Goal: Task Accomplishment & Management: Use online tool/utility

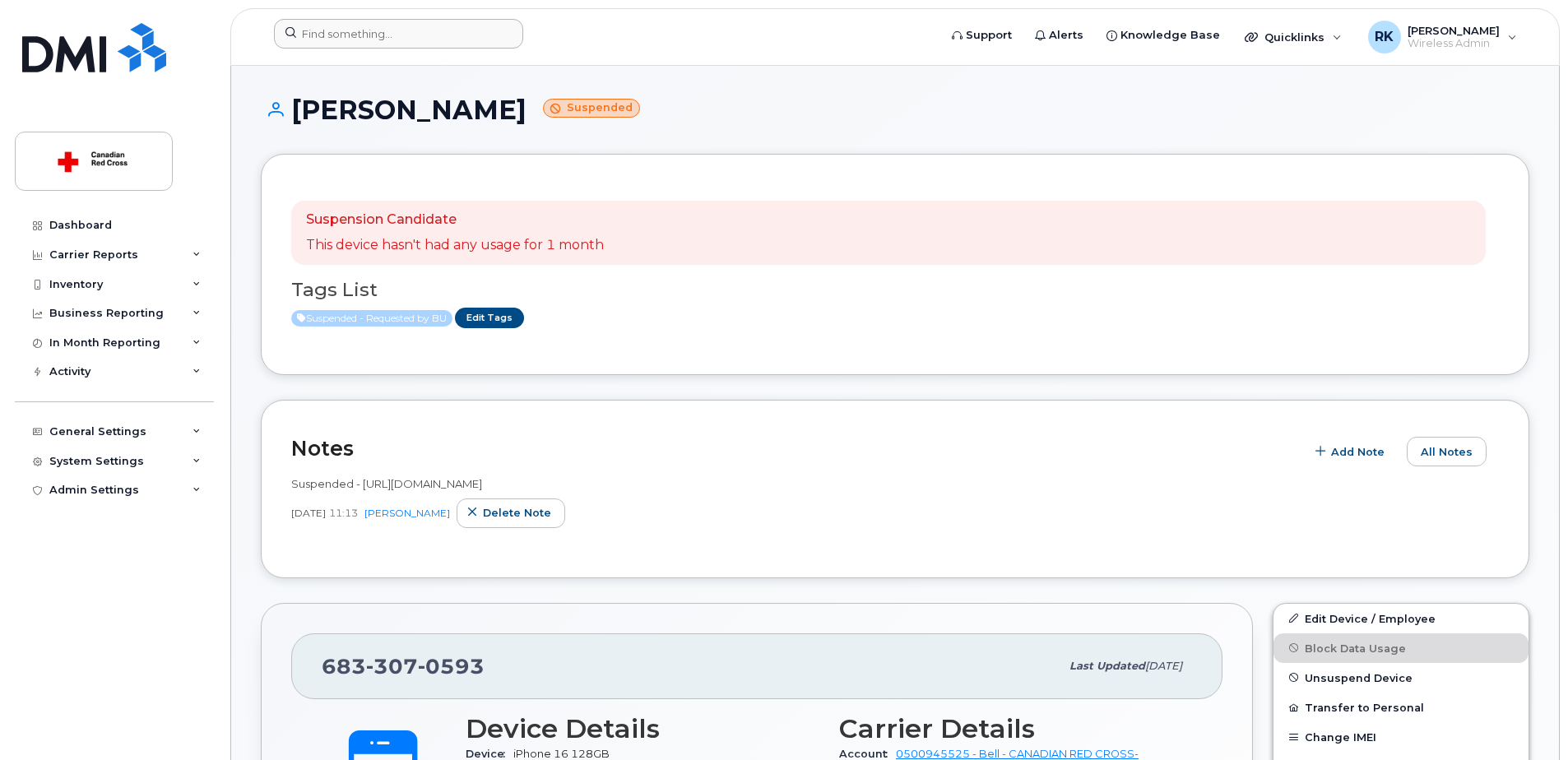
scroll to position [165, 0]
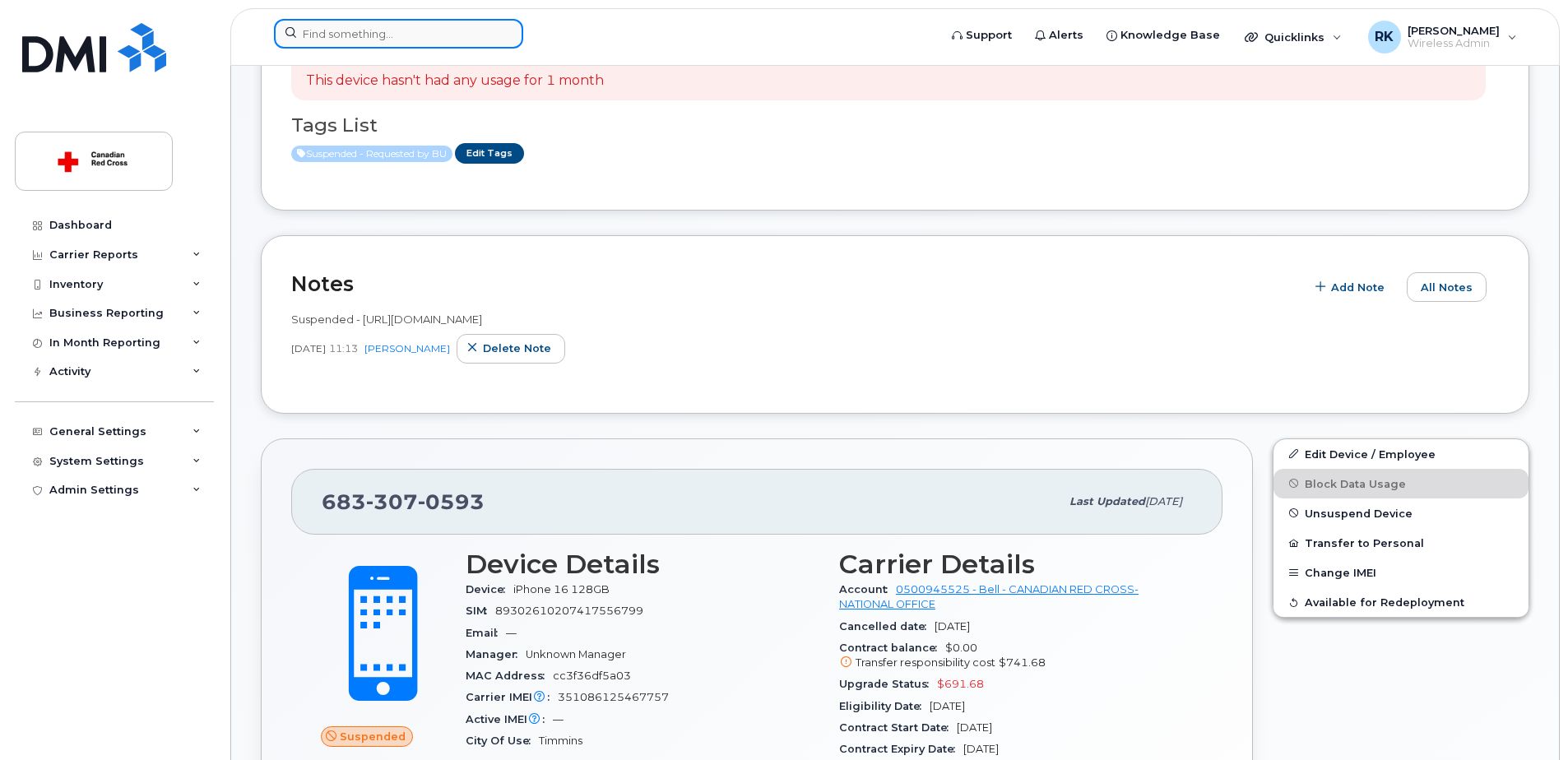
click at [361, 32] on input at bounding box center [398, 33] width 249 height 29
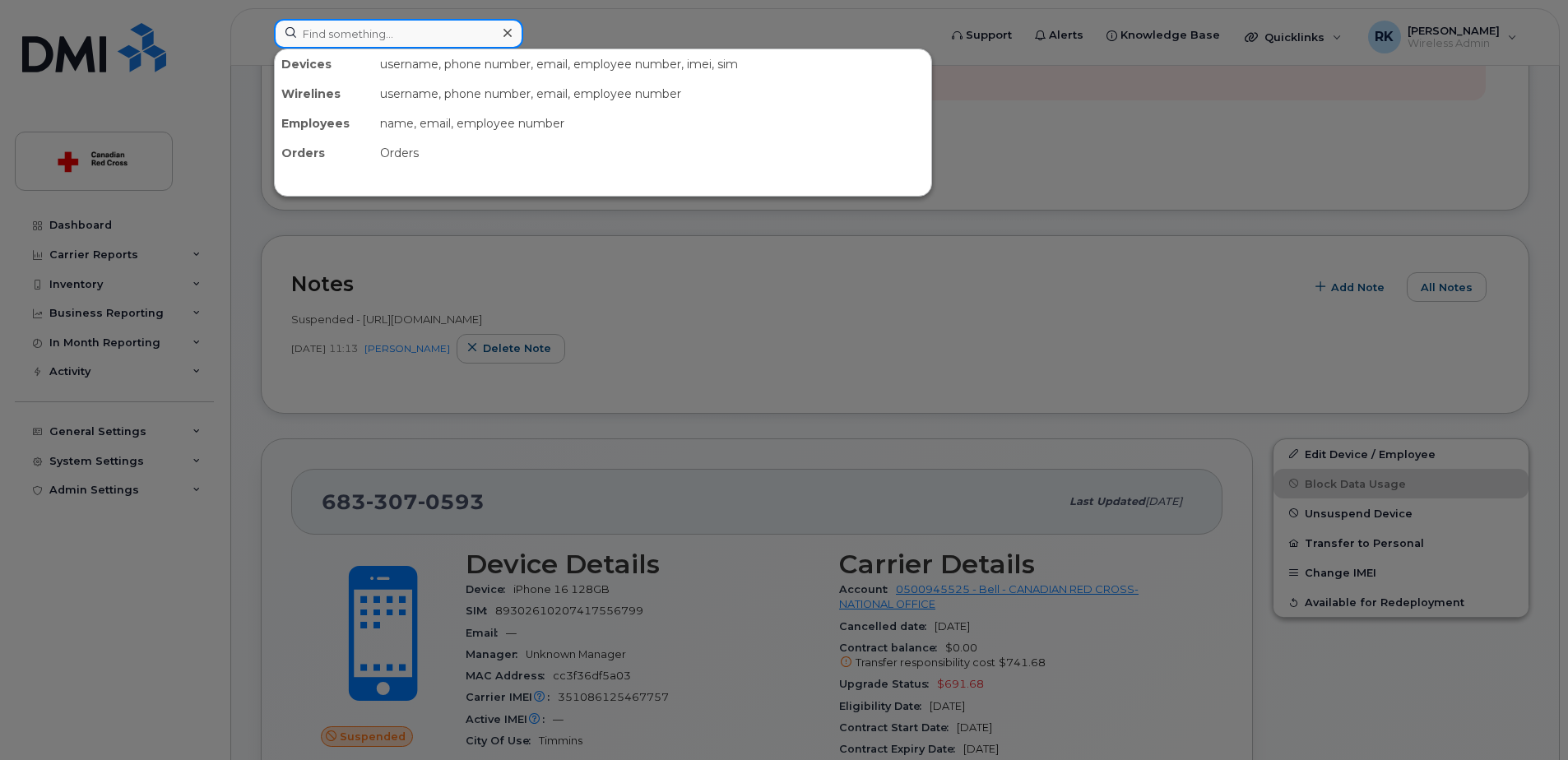
paste input "[PHONE_NUMBER]"
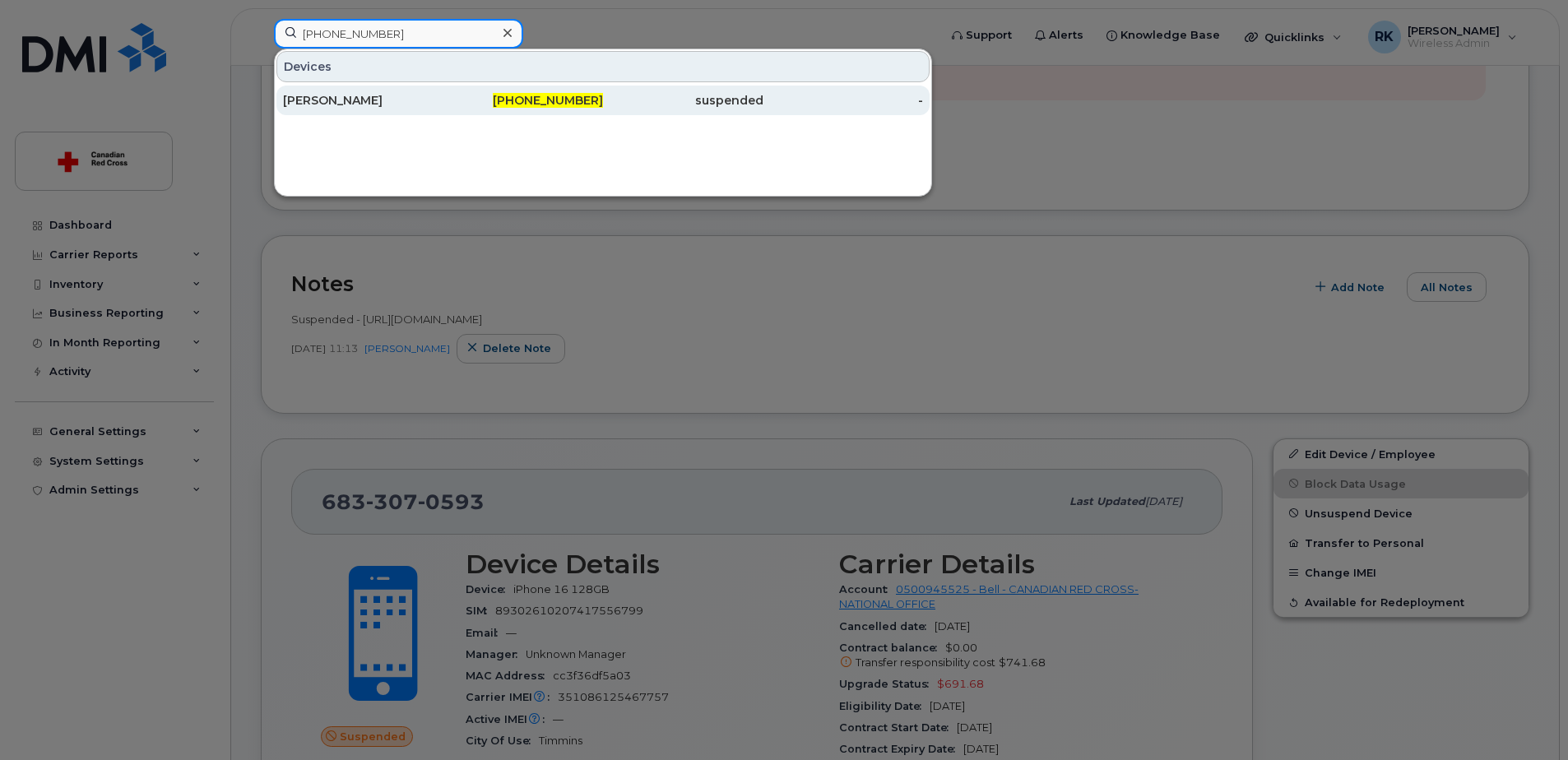
type input "[PHONE_NUMBER]"
click at [595, 102] on span "[PHONE_NUMBER]" at bounding box center [548, 100] width 110 height 15
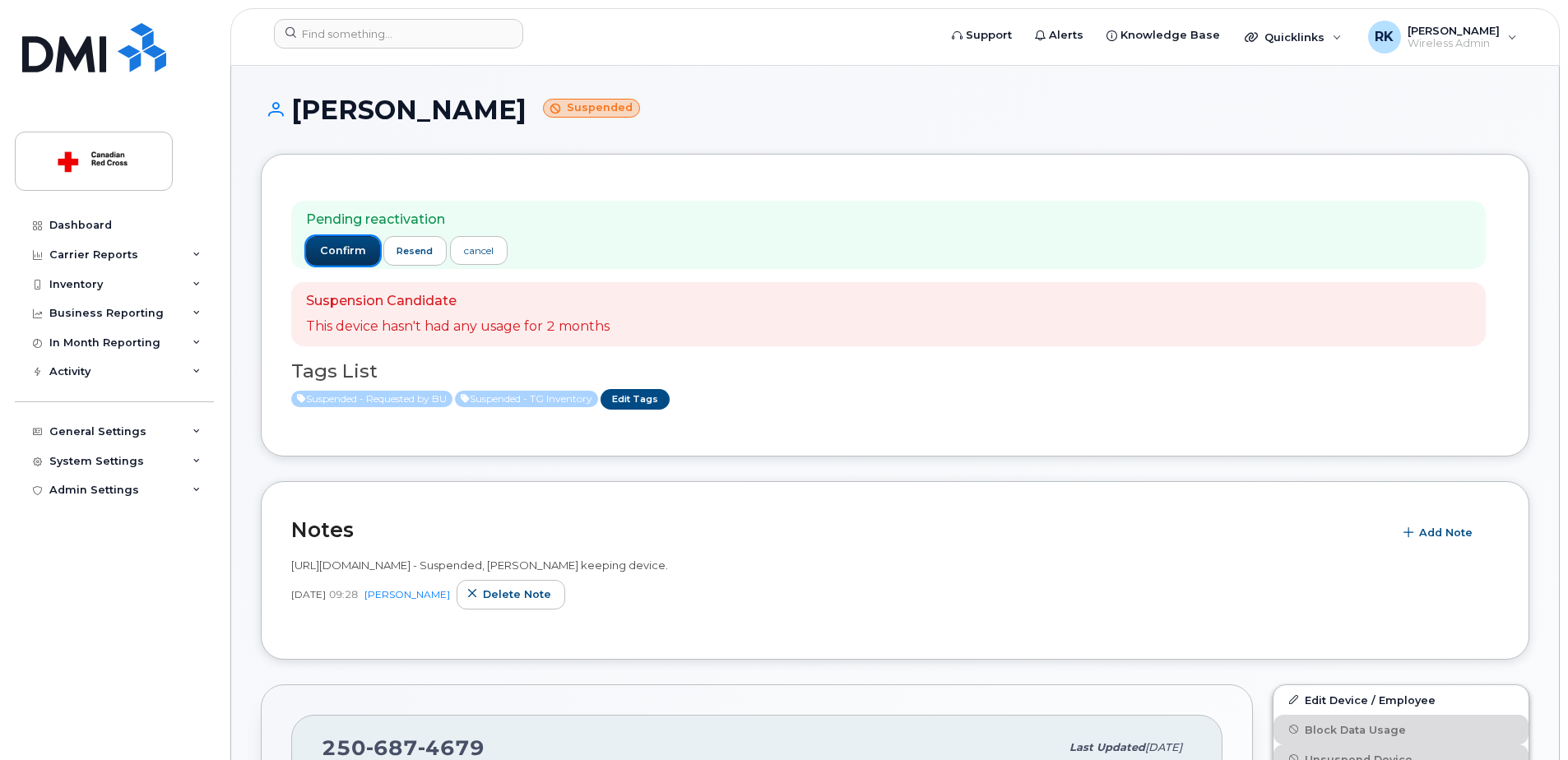
click at [328, 245] on span "confirm" at bounding box center [342, 251] width 46 height 15
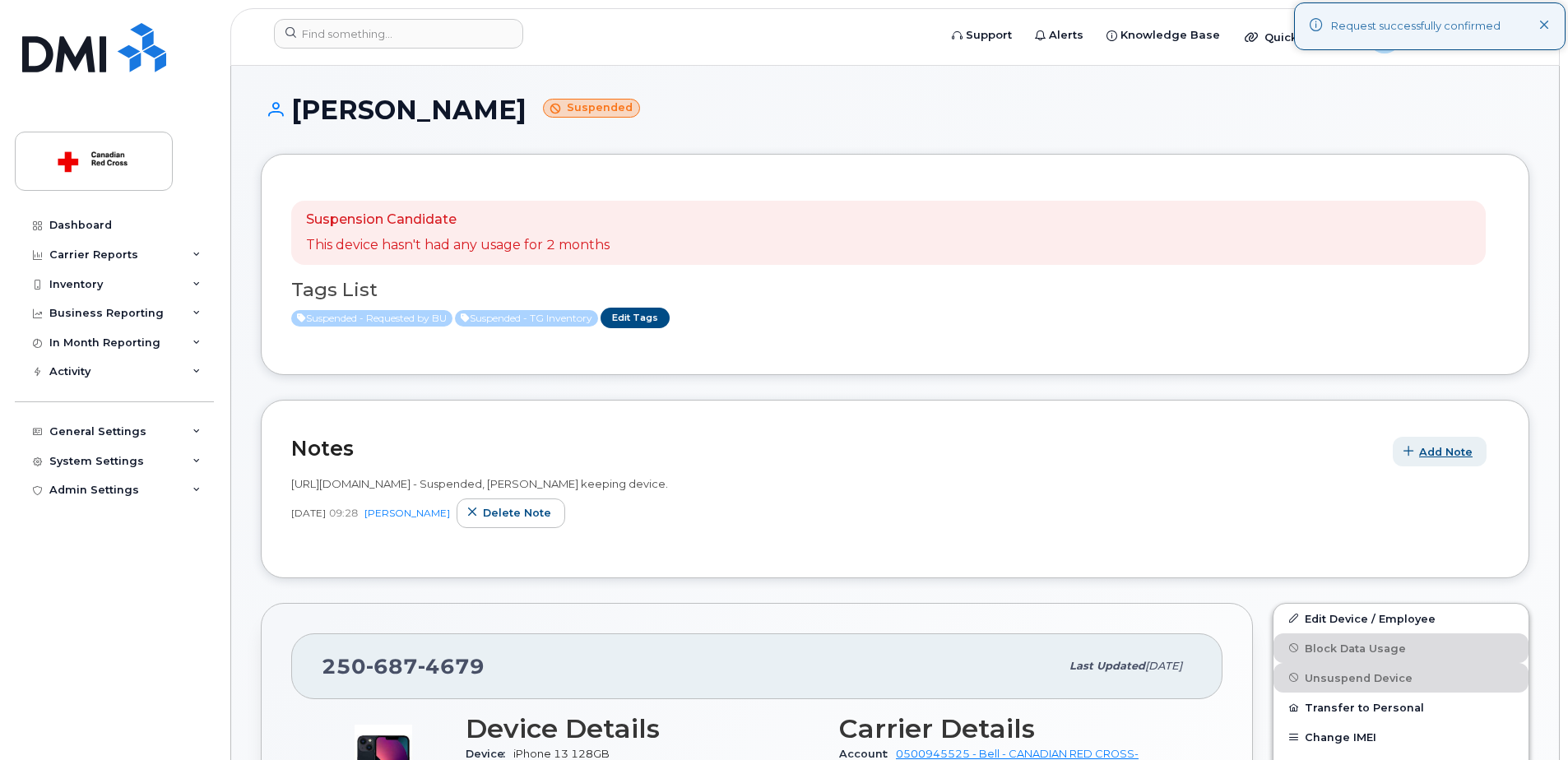
click at [1459, 454] on span "Add Note" at bounding box center [1446, 452] width 54 height 16
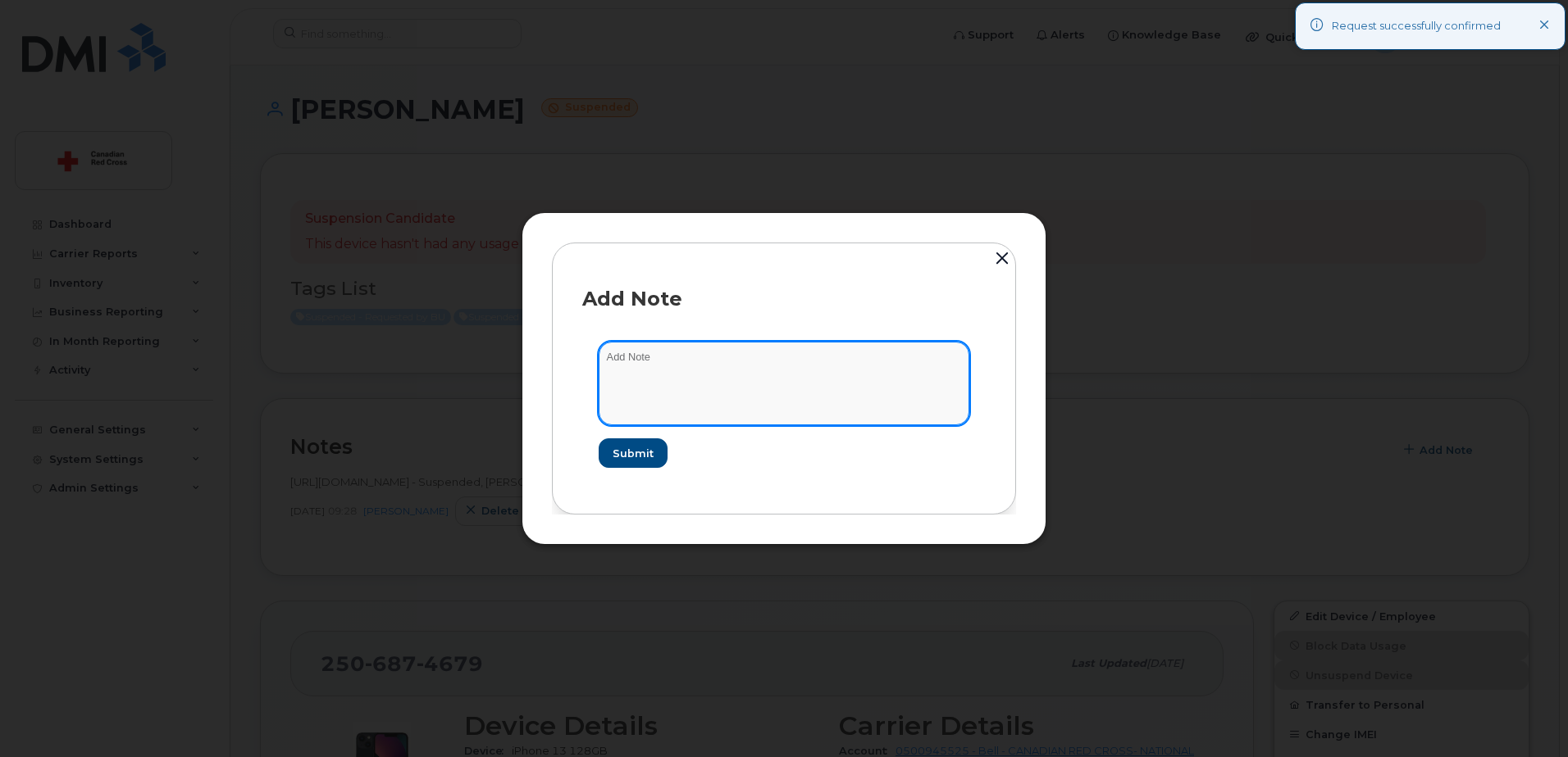
click at [735, 372] on textarea at bounding box center [784, 384] width 370 height 83
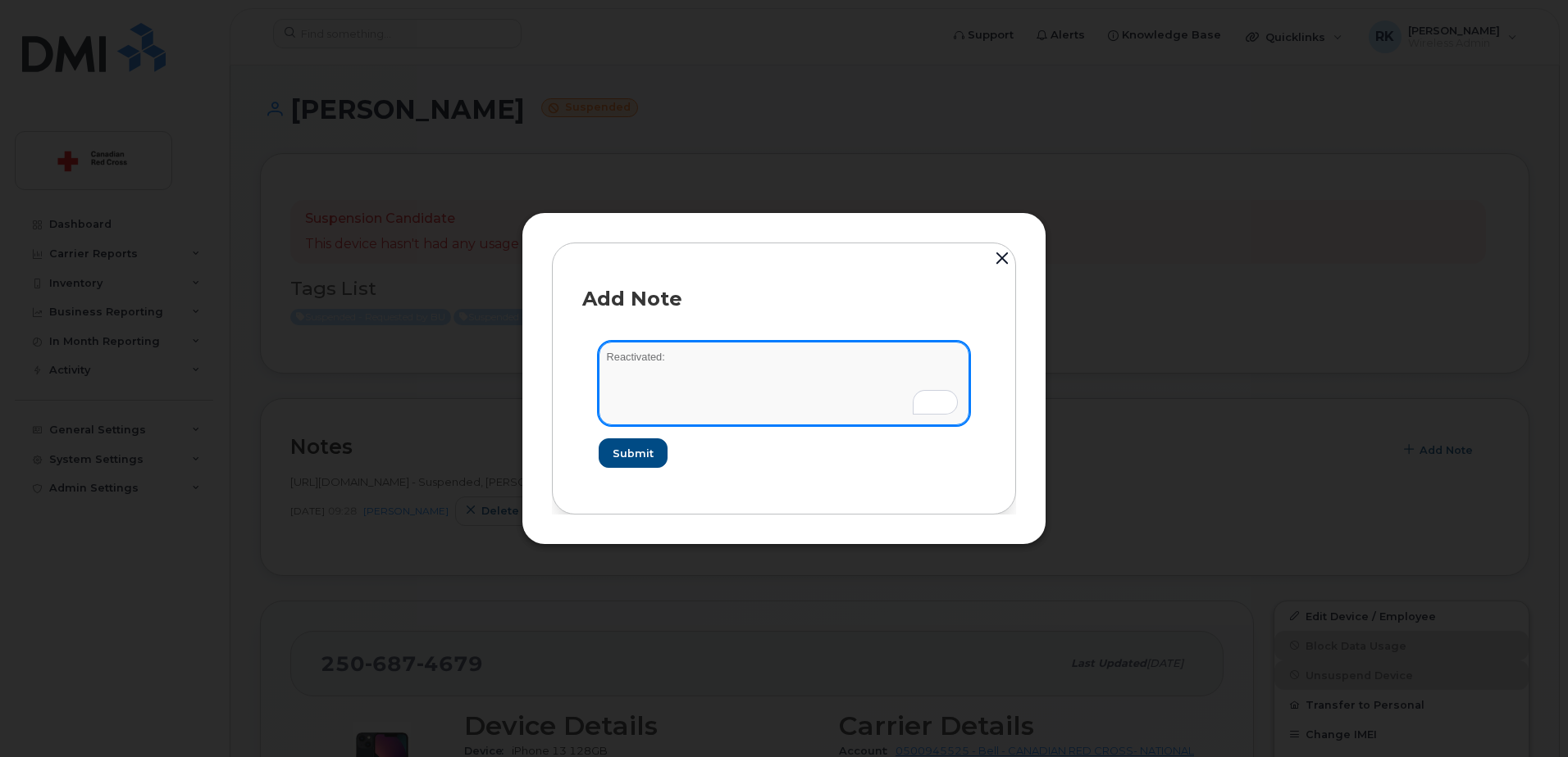
paste textarea "[URL][DOMAIN_NAME]"
type textarea "Reactivated: [URL][DOMAIN_NAME]"
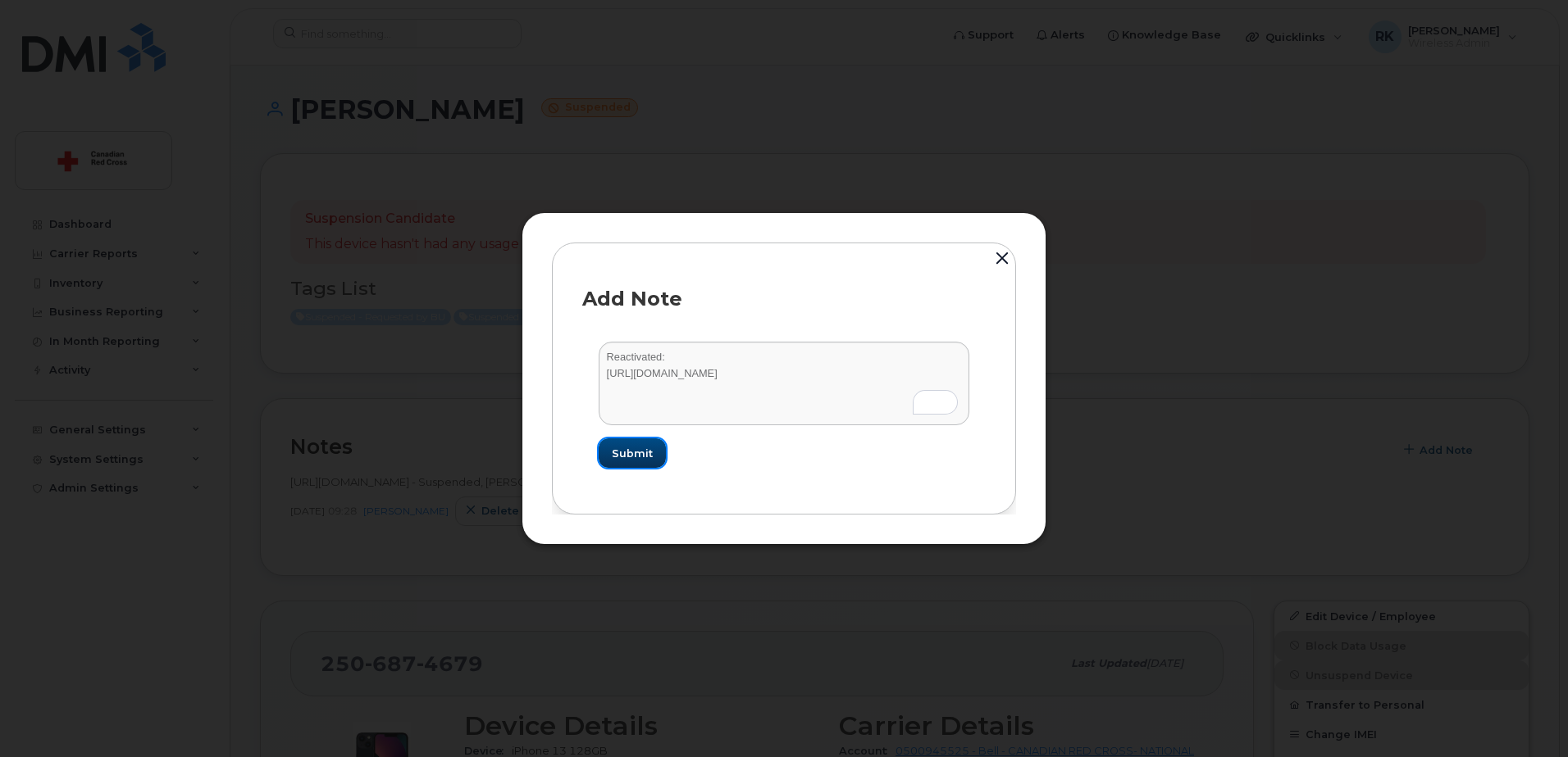
click at [636, 454] on span "Submit" at bounding box center [631, 454] width 41 height 16
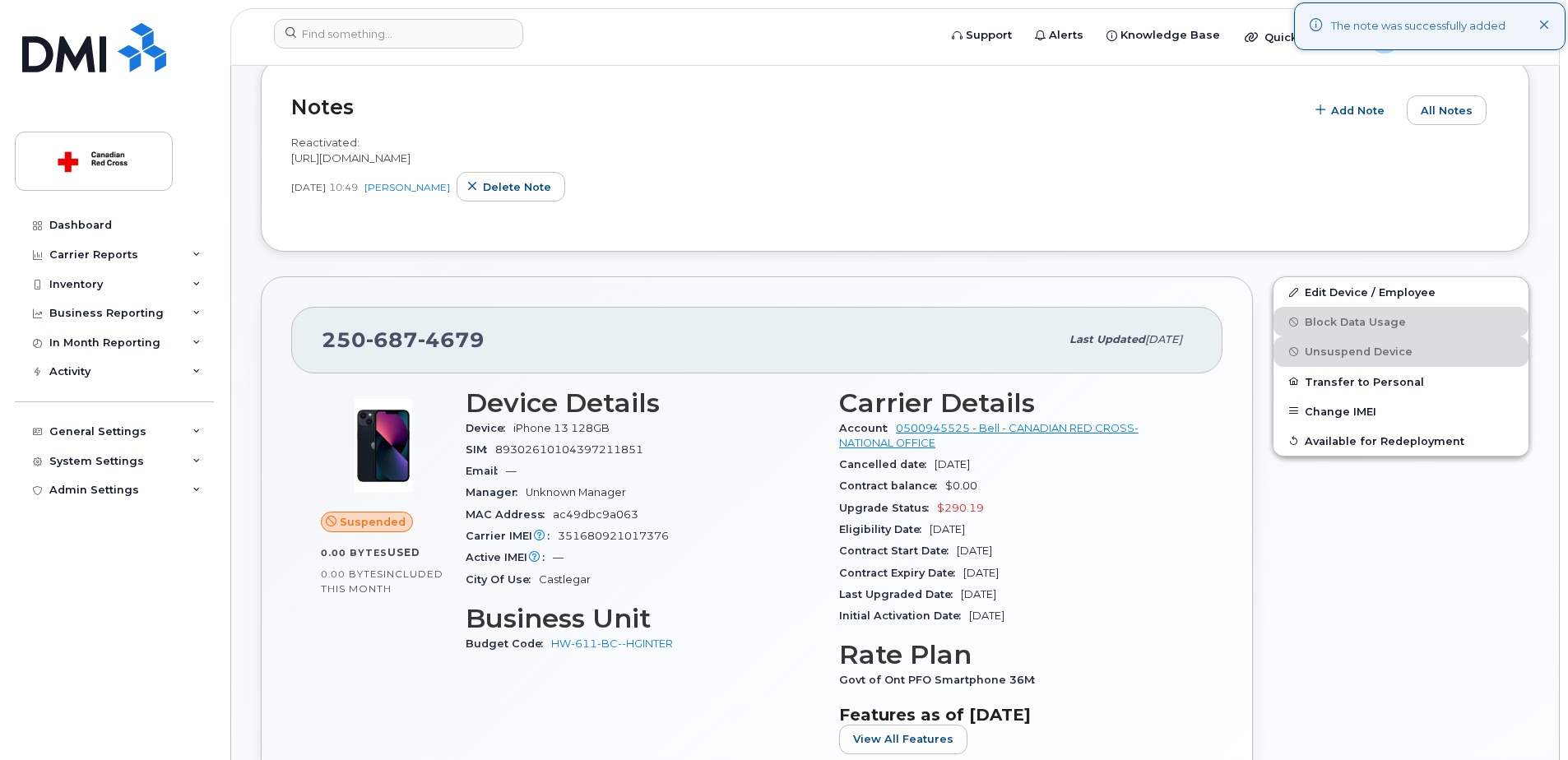
scroll to position [412, 0]
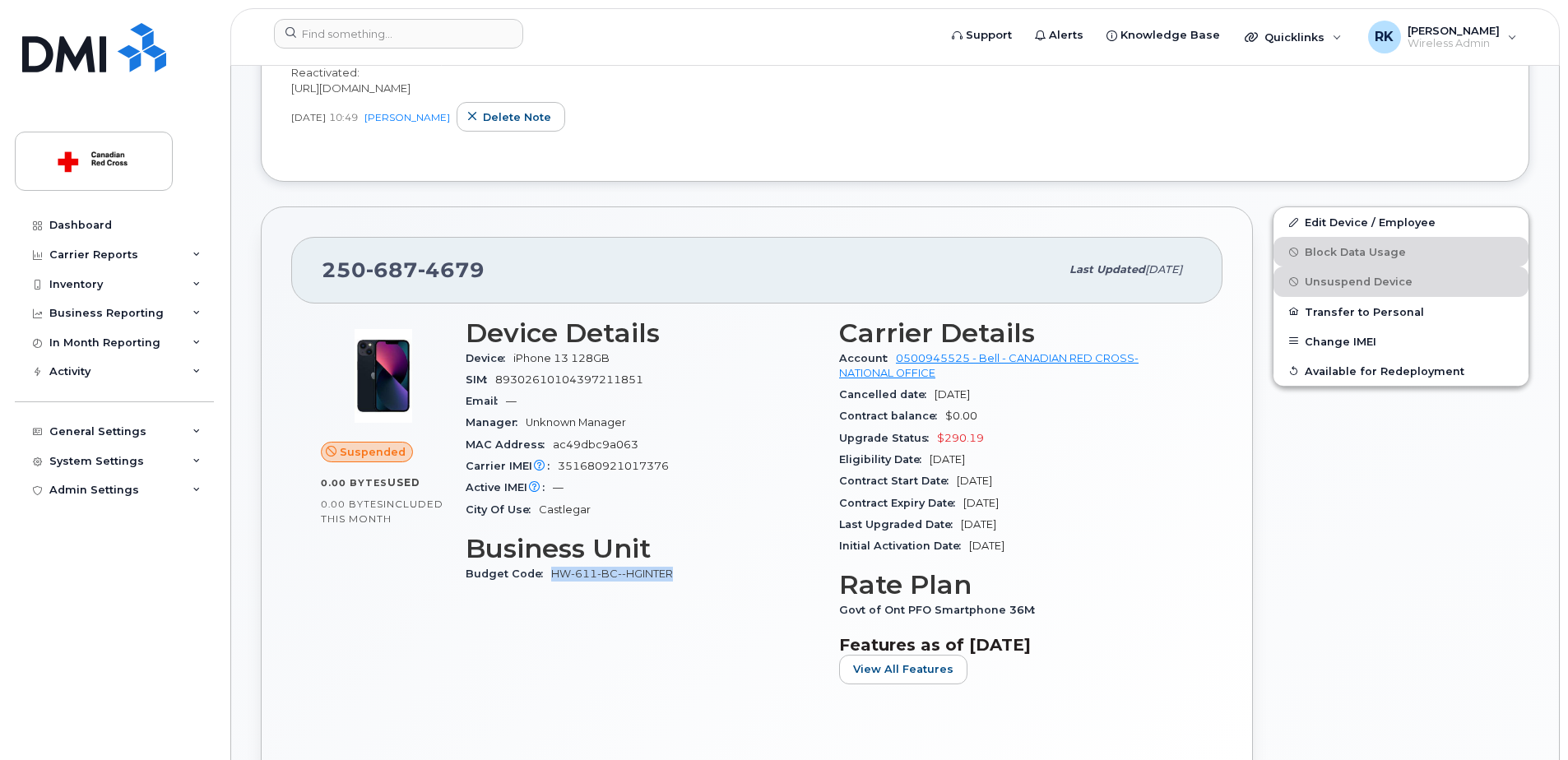
drag, startPoint x: 673, startPoint y: 578, endPoint x: 551, endPoint y: 577, distance: 122.0
click at [551, 577] on div "Budget Code HW-611-BC--HGINTER" at bounding box center [642, 574] width 354 height 22
copy link "HW-611-BC--HGINTER"
